Goal: Complete application form: Complete application form

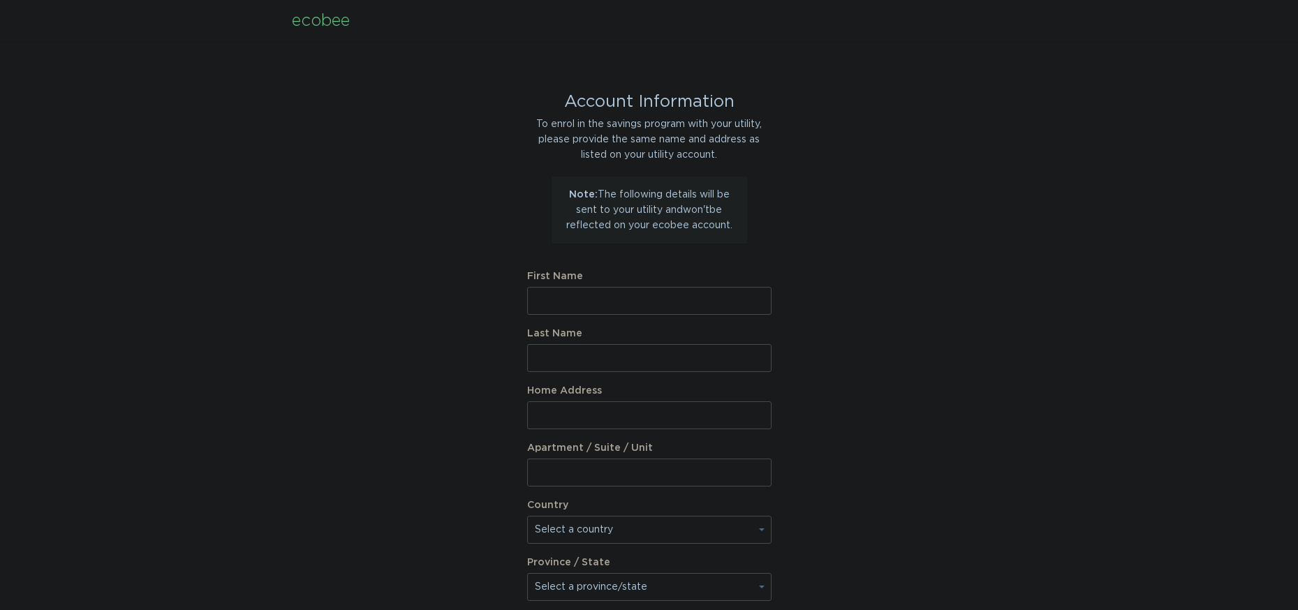
type input "stephen.caruso1@gmail.com"
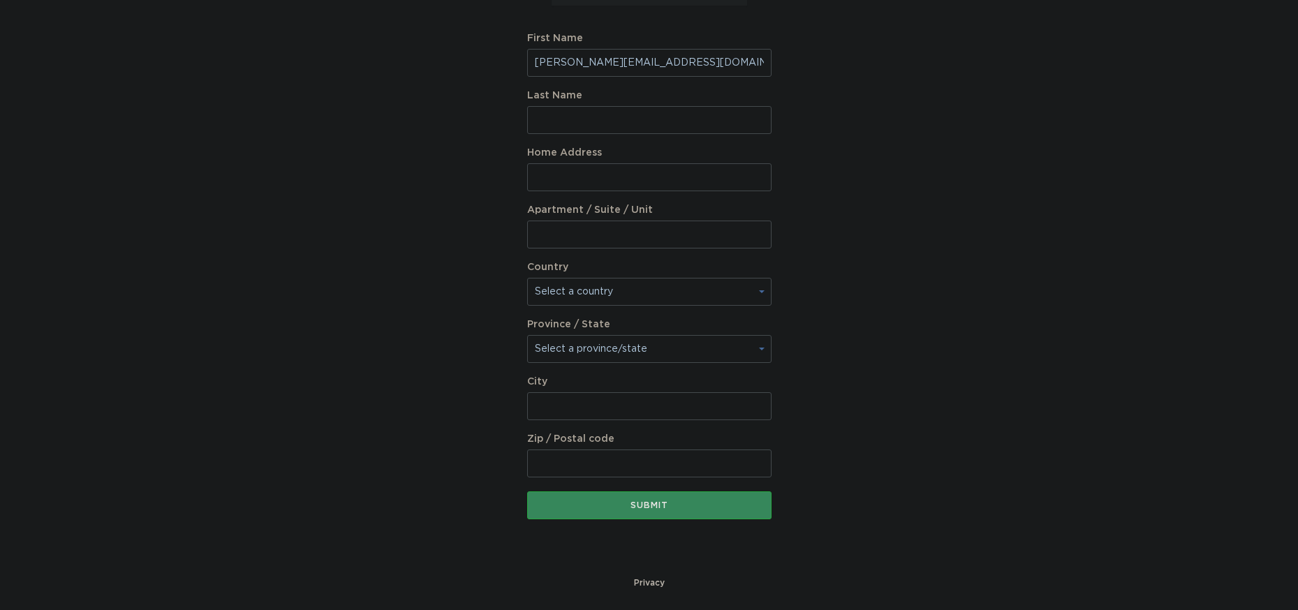
scroll to position [240, 0]
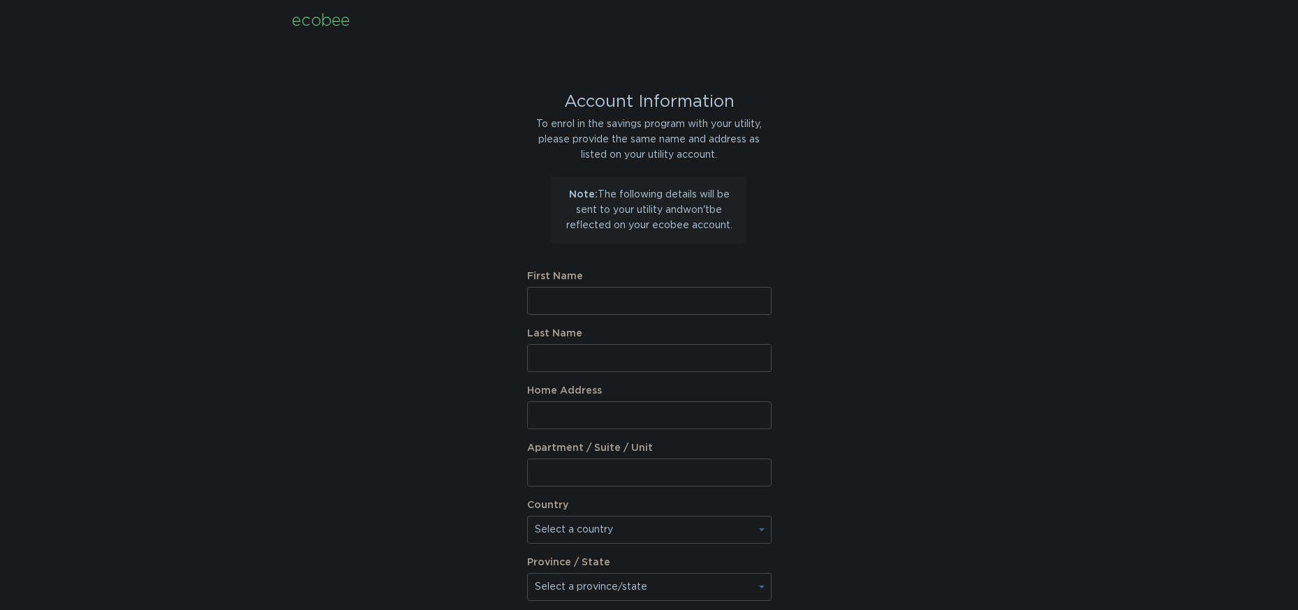
click at [590, 295] on input "First Name" at bounding box center [649, 301] width 244 height 28
type input "[PERSON_NAME]"
type input "[STREET_ADDRESS]"
type input "1"
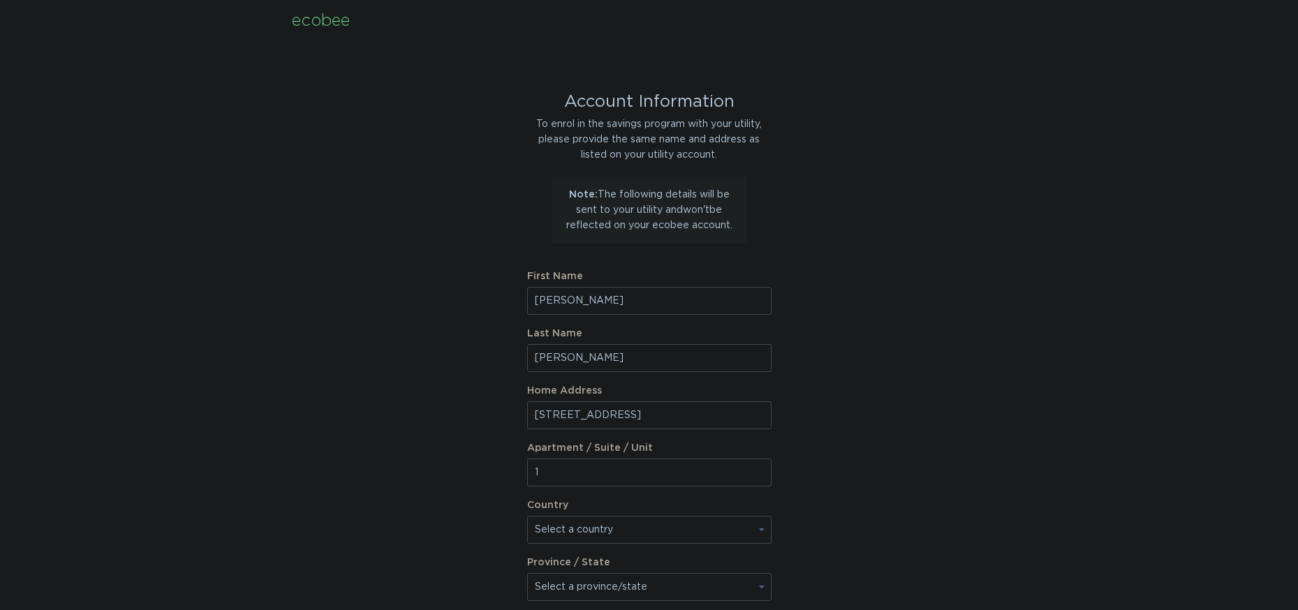
select select "US"
select select "CA"
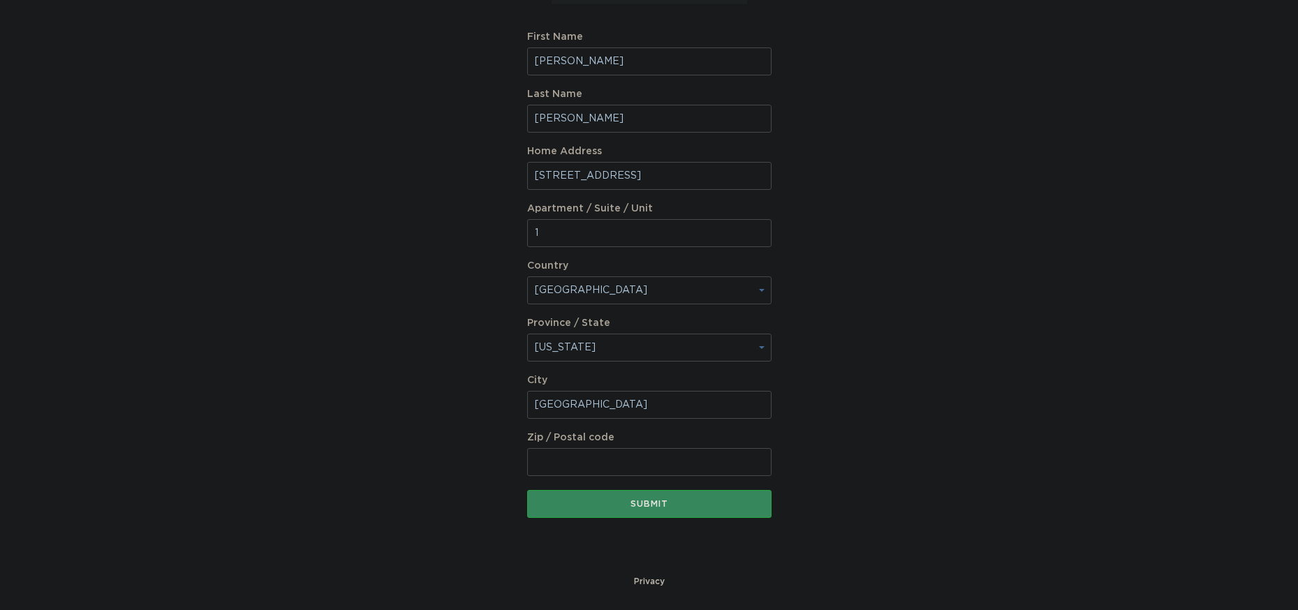
type input "Los Angeles"
type input "90025"
click at [649, 519] on div "Account Information To enrol in the savings program with your utility, please p…" at bounding box center [649, 188] width 244 height 772
click at [652, 511] on button "Submit" at bounding box center [649, 504] width 244 height 28
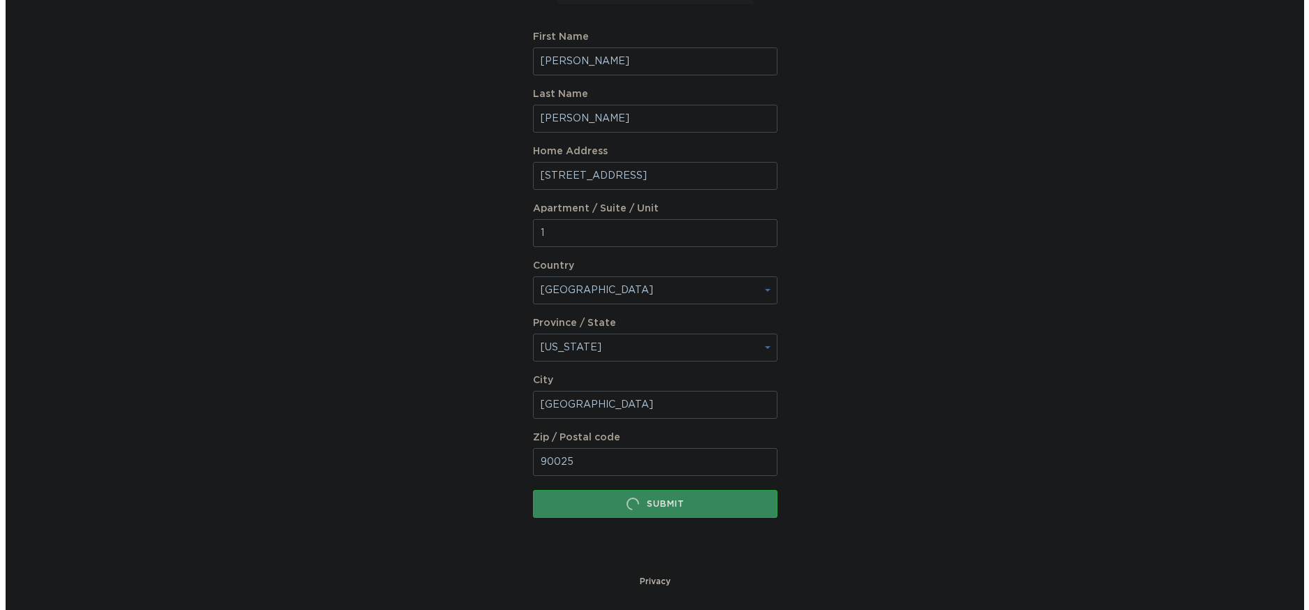
scroll to position [0, 0]
